Goal: Transaction & Acquisition: Book appointment/travel/reservation

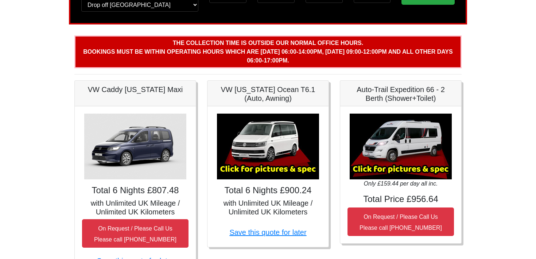
scroll to position [116, 0]
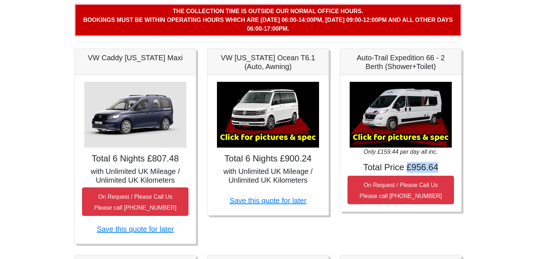
drag, startPoint x: 452, startPoint y: 169, endPoint x: 404, endPoint y: 162, distance: 47.8
click at [404, 162] on h4 "Total Price £956.64" at bounding box center [401, 167] width 107 height 11
copy h4 "£956.64"
click at [493, 123] on body "CENTRAL RESERVATIONS FOR ALL ENQUIRIES 00 44 ( 0 ) 1942 778899 Easicampers Book…" at bounding box center [268, 255] width 536 height 742
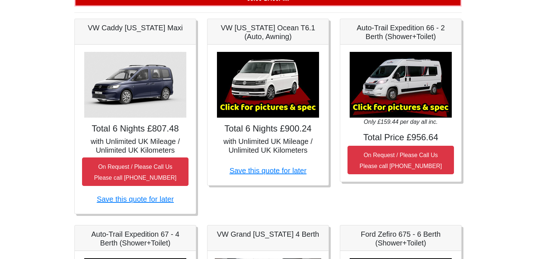
scroll to position [112, 0]
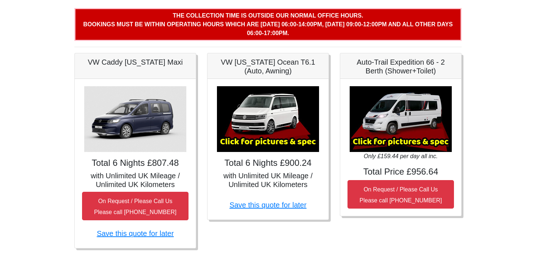
click at [422, 95] on img at bounding box center [401, 119] width 102 height 66
click at [395, 63] on h5 "Auto-Trail Expedition 66 - 2 Berth (Shower+Toilet)" at bounding box center [401, 67] width 107 height 18
click at [386, 111] on img at bounding box center [401, 119] width 102 height 66
click at [376, 136] on img at bounding box center [401, 119] width 102 height 66
click at [423, 142] on img at bounding box center [401, 119] width 102 height 66
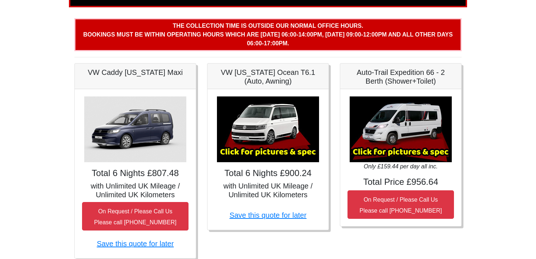
scroll to position [93, 0]
